Goal: Transaction & Acquisition: Purchase product/service

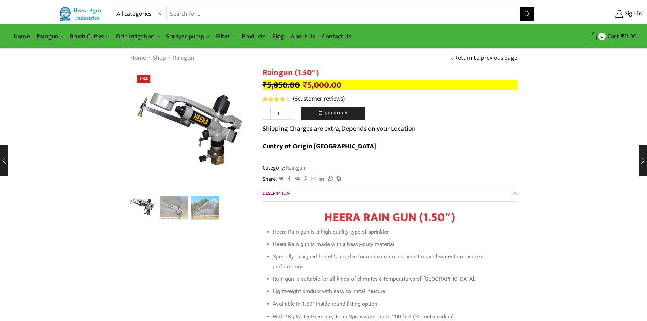
click at [136, 59] on link "Home" at bounding box center [138, 58] width 16 height 9
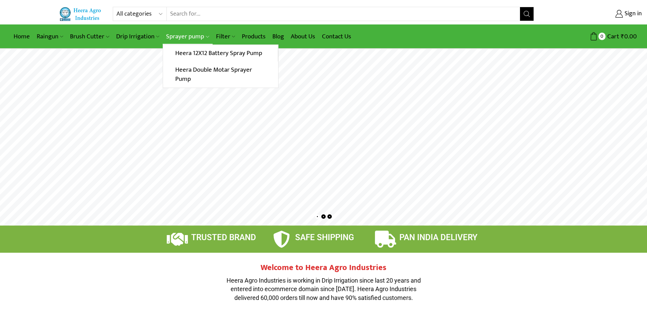
click at [191, 39] on link "Sprayer pump" at bounding box center [188, 37] width 50 height 16
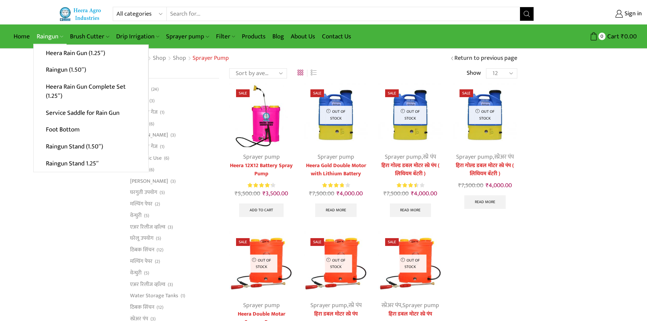
click at [43, 35] on link "Raingun" at bounding box center [49, 37] width 33 height 16
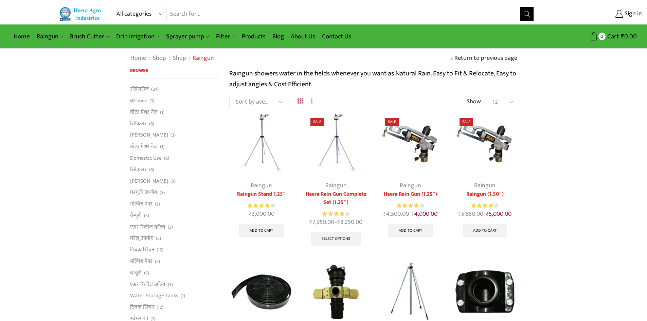
click at [224, 14] on input "Search input" at bounding box center [344, 14] width 354 height 14
type input "big rain gun"
click at [520, 7] on button "Search" at bounding box center [527, 14] width 14 height 14
